Goal: Information Seeking & Learning: Check status

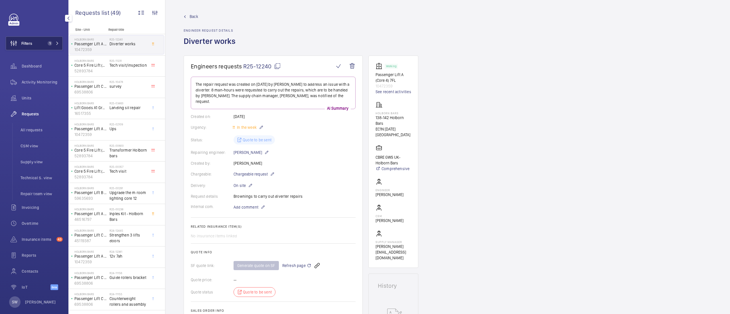
click at [45, 44] on span "1" at bounding box center [48, 43] width 7 height 5
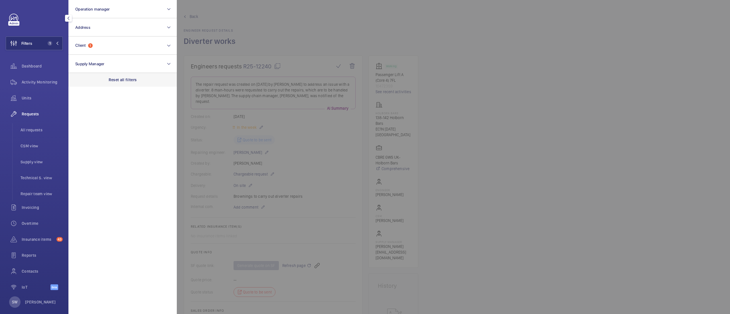
click at [143, 78] on div "Reset all filters" at bounding box center [122, 80] width 108 height 14
click at [119, 45] on button "Client" at bounding box center [122, 46] width 108 height 18
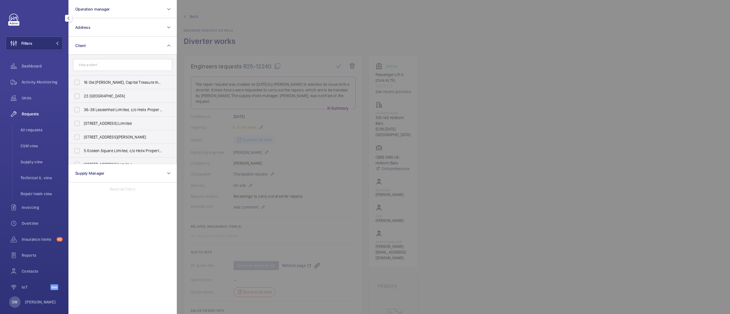
click at [143, 68] on input "text" at bounding box center [122, 65] width 99 height 12
click at [138, 41] on button "Client" at bounding box center [122, 46] width 108 height 18
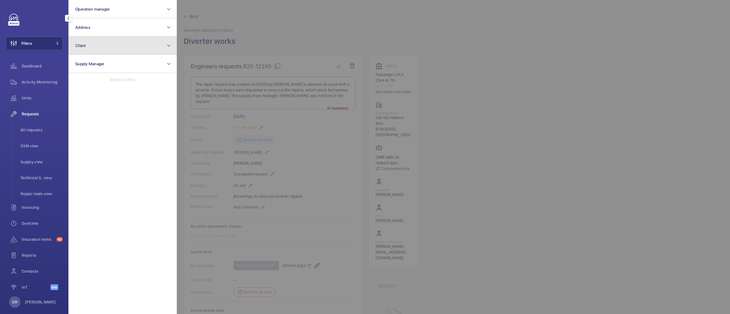
click at [138, 41] on button "Client" at bounding box center [122, 46] width 108 height 18
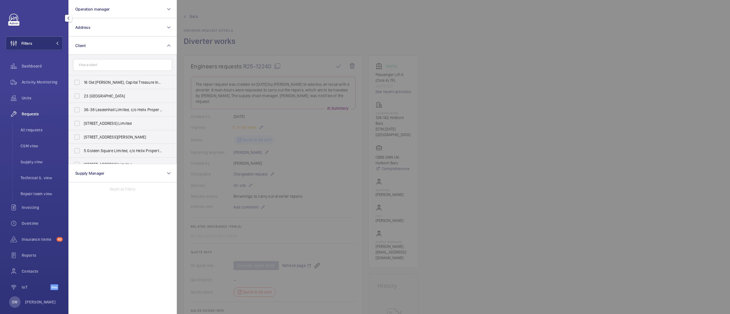
click at [117, 66] on input "text" at bounding box center [122, 65] width 99 height 12
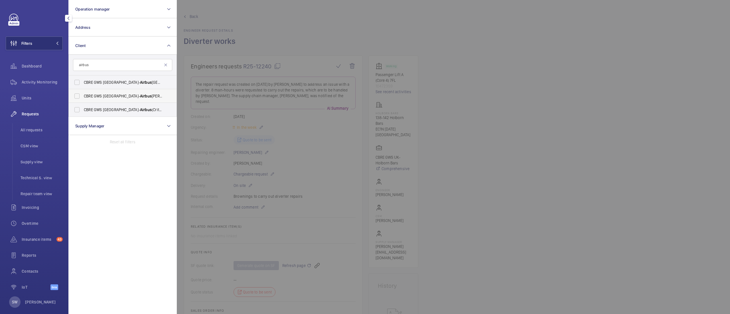
type input "airbus"
click at [140, 94] on span "Airbus" at bounding box center [146, 96] width 12 height 5
click at [83, 94] on input "CBRE GWS UK- Airbus [PERSON_NAME]" at bounding box center [76, 95] width 11 height 11
checkbox input "true"
click at [601, 154] on div at bounding box center [542, 157] width 730 height 314
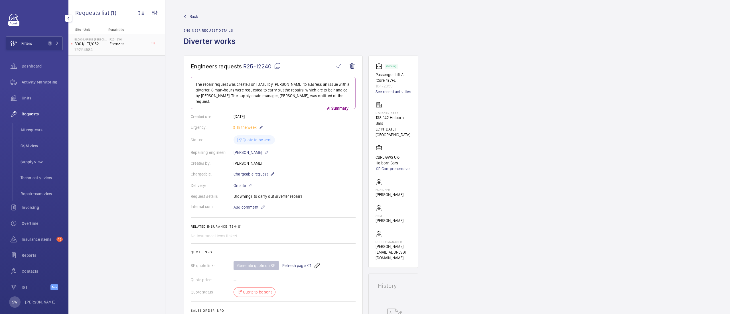
click at [125, 41] on h2 "R25-12191" at bounding box center [129, 39] width 38 height 3
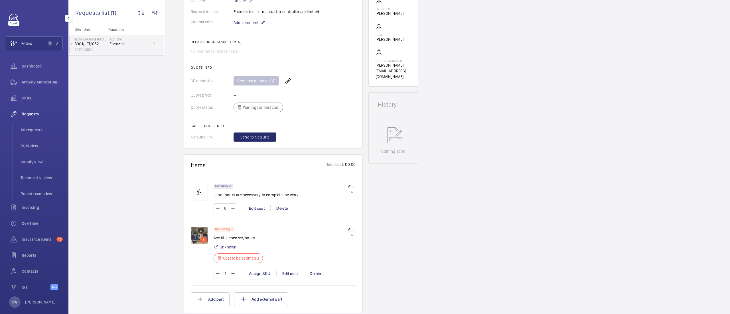
scroll to position [187, 0]
click at [34, 43] on button "Filters 1" at bounding box center [34, 44] width 57 height 14
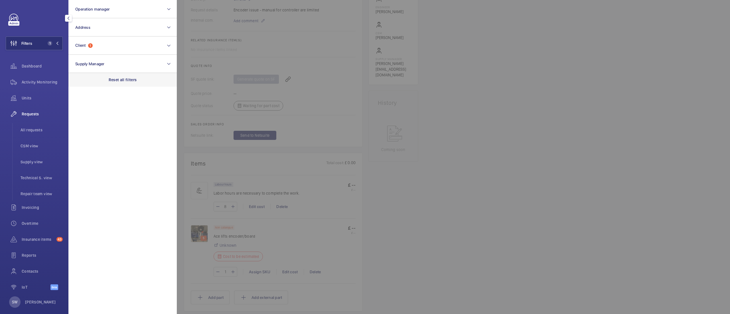
click at [120, 82] on p "Reset all filters" at bounding box center [123, 80] width 28 height 6
click at [100, 40] on button "Client" at bounding box center [122, 46] width 108 height 18
type input "biritish"
type input "[DEMOGRAPHIC_DATA] ameri"
click at [99, 84] on span "CBRE GWS [GEOGRAPHIC_DATA]- [GEOGRAPHIC_DATA] can Tobacco [GEOGRAPHIC_DATA]" at bounding box center [123, 83] width 78 height 6
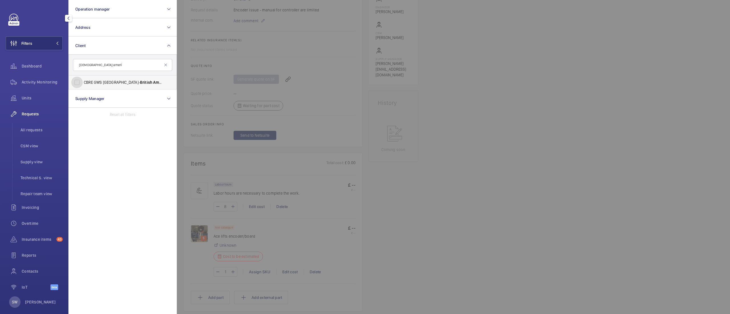
click at [83, 84] on input "CBRE GWS [GEOGRAPHIC_DATA]- [GEOGRAPHIC_DATA] can Tobacco [GEOGRAPHIC_DATA]" at bounding box center [76, 82] width 11 height 11
checkbox input "true"
click at [37, 124] on li "All requests" at bounding box center [39, 130] width 47 height 14
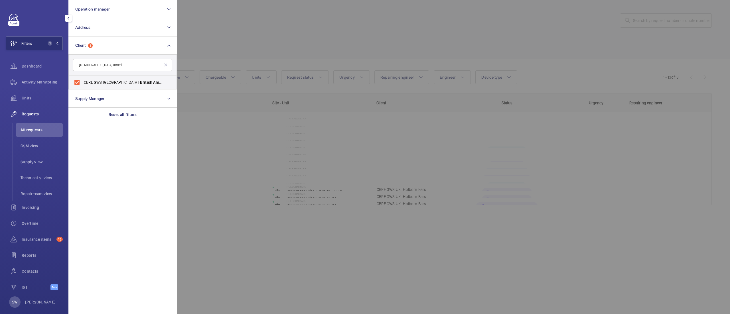
click at [491, 114] on div at bounding box center [542, 157] width 730 height 314
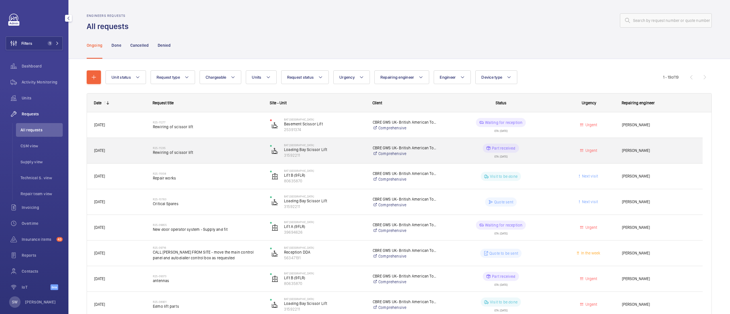
click at [219, 149] on h2 "R25-11235" at bounding box center [208, 147] width 110 height 3
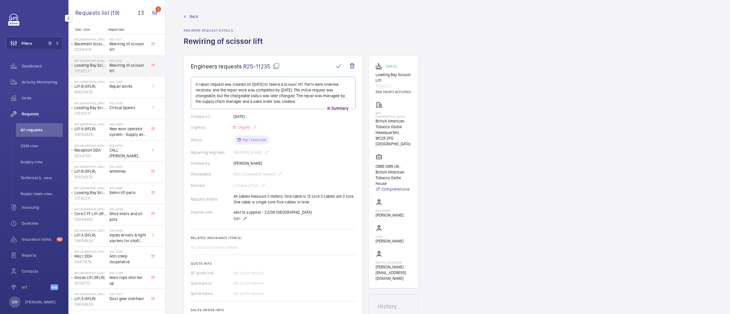
click at [277, 66] on mat-icon at bounding box center [276, 66] width 7 height 7
click at [40, 40] on button "Filters 1" at bounding box center [34, 44] width 57 height 14
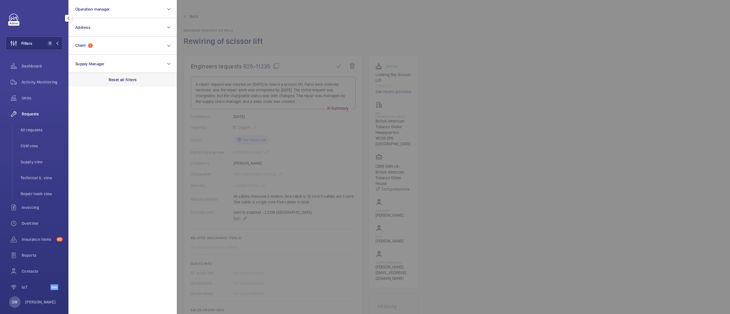
click at [139, 83] on div "Reset all filters" at bounding box center [122, 80] width 108 height 14
click at [113, 49] on button "Client" at bounding box center [122, 46] width 108 height 18
type input "neo bank"
click at [99, 81] on span "Neo" at bounding box center [101, 82] width 7 height 5
click at [83, 81] on input "[MEDICAL_DATA] - Neo Bank side" at bounding box center [76, 82] width 11 height 11
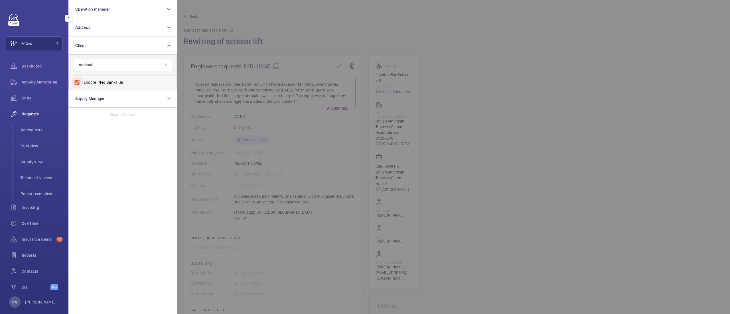
checkbox input "true"
click at [510, 127] on div at bounding box center [542, 157] width 730 height 314
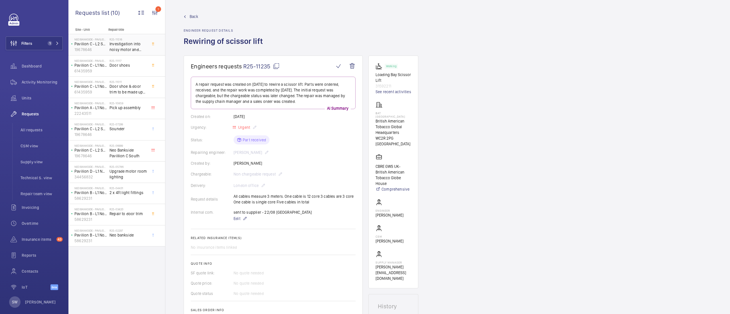
click at [131, 50] on span "Investigation into noisy motor and rope rough" at bounding box center [129, 46] width 38 height 11
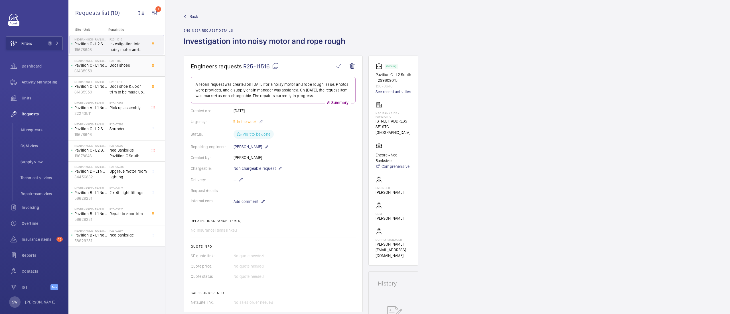
click at [126, 62] on h2 "R25-11117" at bounding box center [129, 60] width 38 height 3
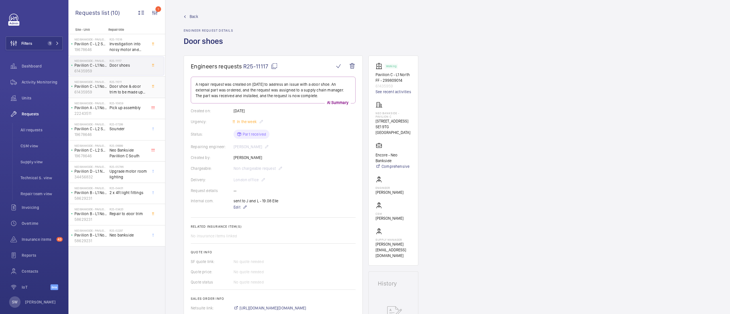
click at [123, 86] on span "Door shoe & door trim to be made up by [PERSON_NAME]" at bounding box center [129, 89] width 38 height 11
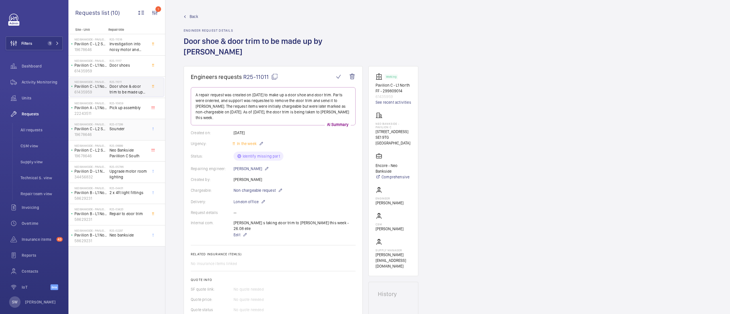
click at [123, 125] on h2 "R25-07299" at bounding box center [129, 124] width 38 height 3
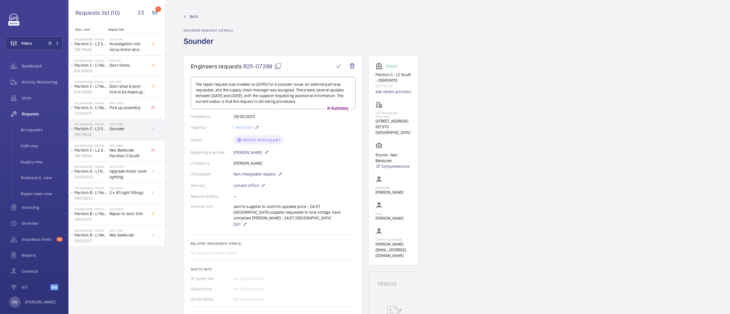
click at [277, 66] on mat-icon at bounding box center [278, 66] width 7 height 7
type textarea "R25-07299"
